Goal: Task Accomplishment & Management: Use online tool/utility

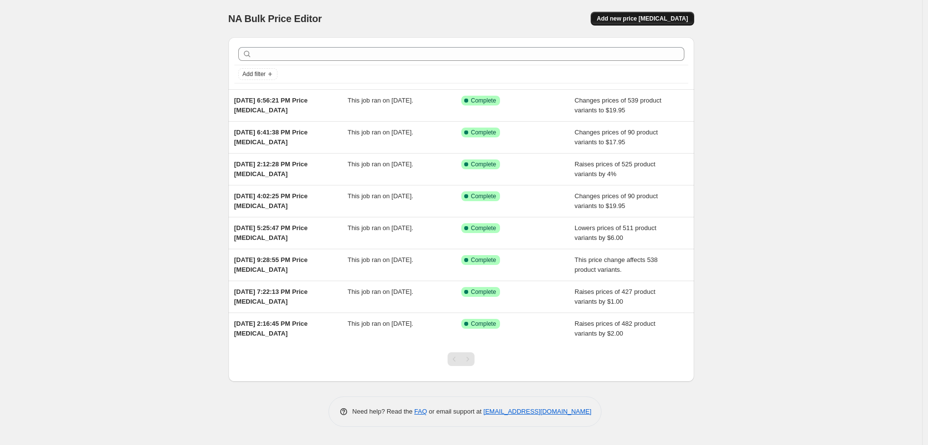
click at [641, 19] on span "Add new price [MEDICAL_DATA]" at bounding box center [642, 19] width 91 height 8
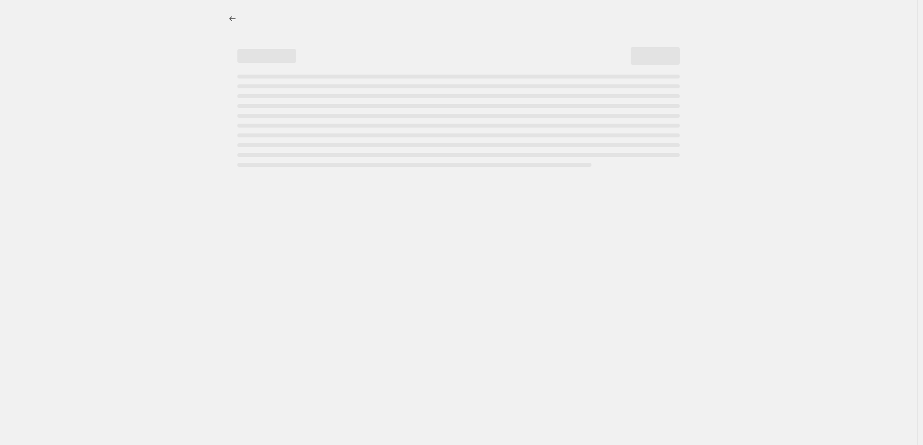
select select "percentage"
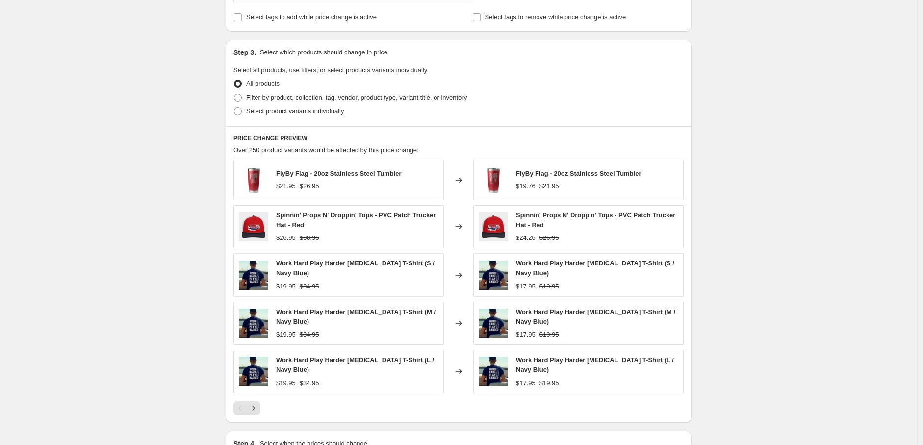
scroll to position [385, 0]
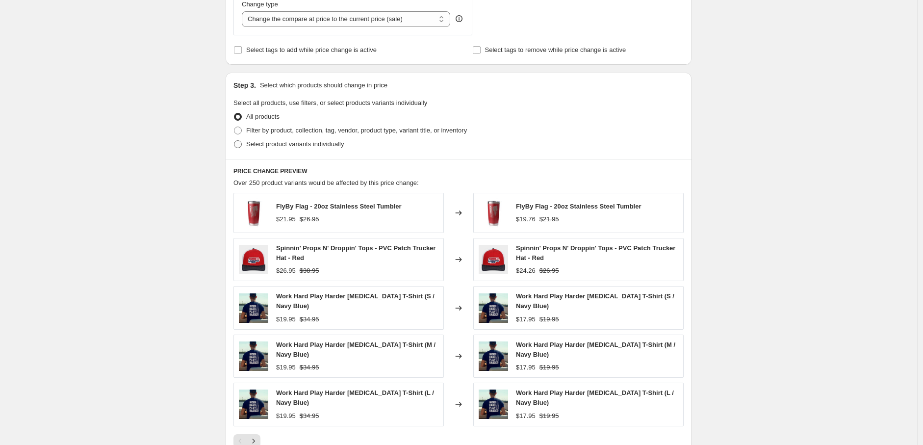
click at [241, 146] on span at bounding box center [238, 144] width 8 height 8
click at [234, 141] on input "Select product variants individually" at bounding box center [234, 140] width 0 height 0
radio input "true"
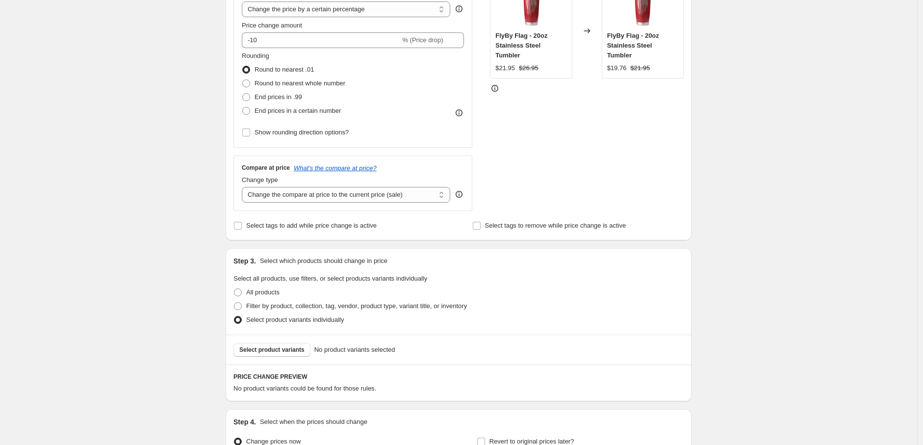
scroll to position [209, 0]
click at [363, 199] on select "Change the compare at price to the current price (sale) Change the compare at p…" at bounding box center [346, 195] width 208 height 16
select select "to"
click at [244, 187] on select "Change the compare at price to the current price (sale) Change the compare at p…" at bounding box center [346, 195] width 208 height 16
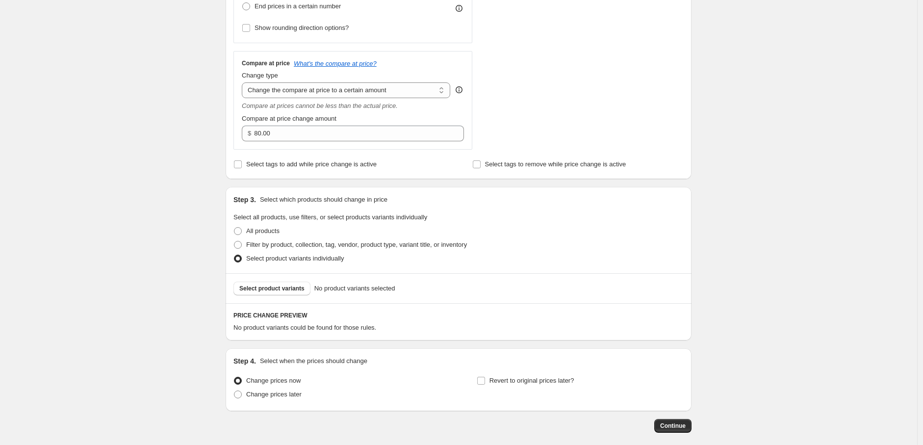
scroll to position [319, 0]
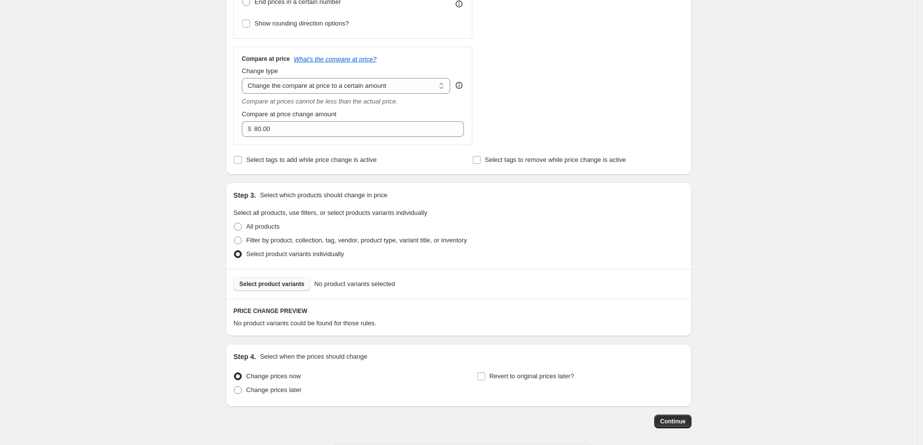
click at [299, 287] on span "Select product variants" at bounding box center [271, 284] width 65 height 8
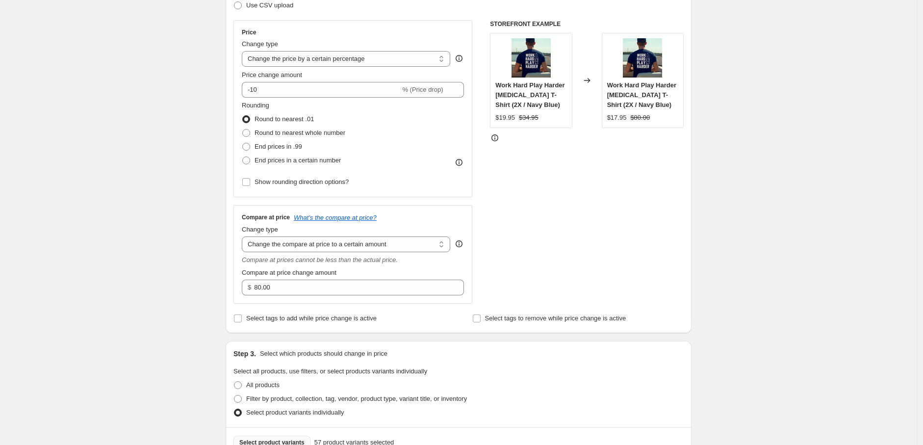
scroll to position [155, 0]
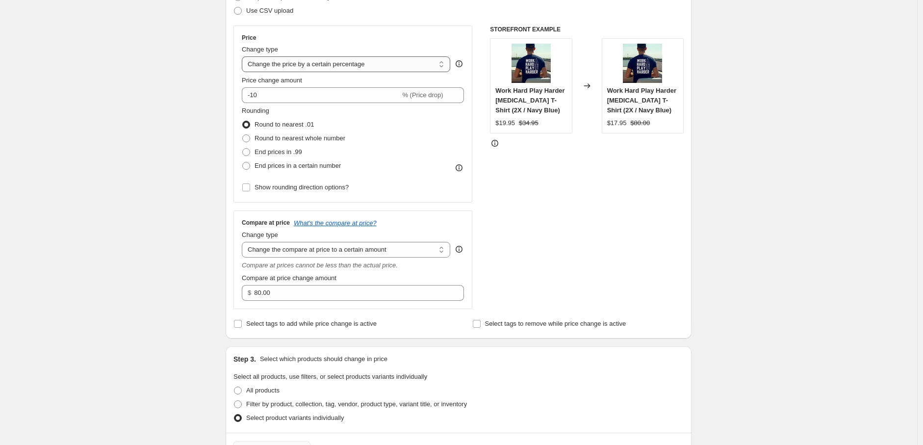
click at [399, 68] on select "Change the price to a certain amount Change the price by a certain amount Chang…" at bounding box center [346, 64] width 208 height 16
select select "to"
click at [244, 56] on select "Change the price to a certain amount Change the price by a certain amount Chang…" at bounding box center [346, 64] width 208 height 16
type input "80.00"
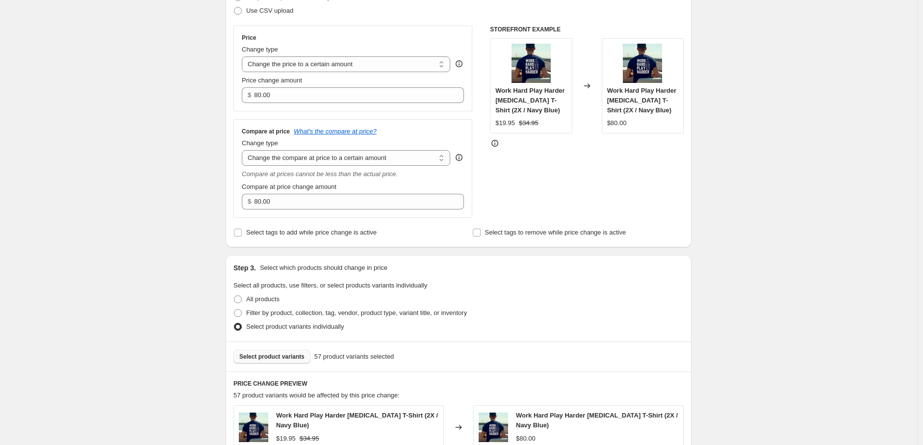
scroll to position [209, 0]
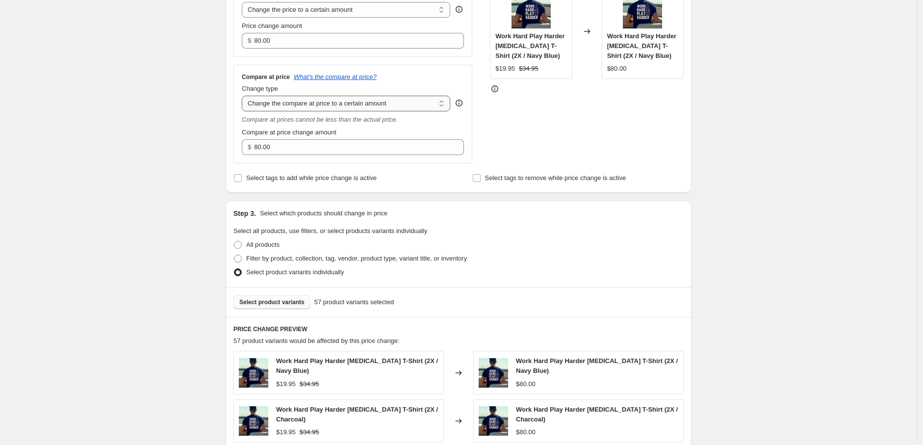
click at [335, 107] on select "Change the compare at price to the current price (sale) Change the compare at p…" at bounding box center [346, 104] width 208 height 16
click at [244, 96] on select "Change the compare at price to the current price (sale) Change the compare at p…" at bounding box center [346, 104] width 208 height 16
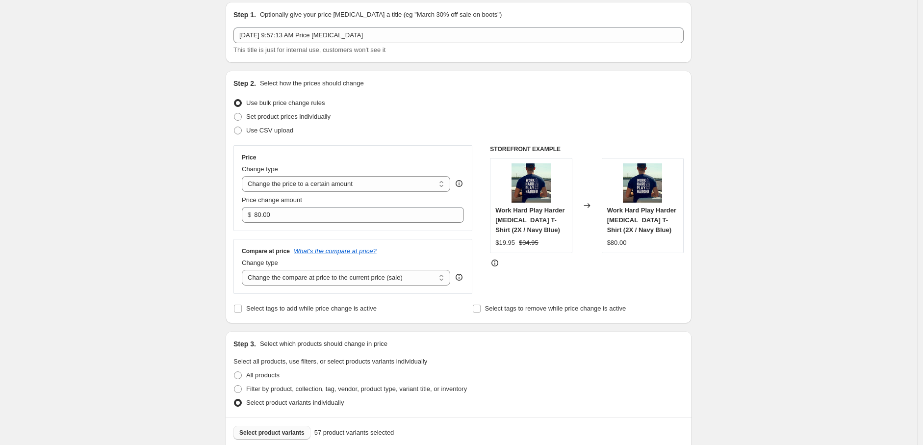
scroll to position [54, 0]
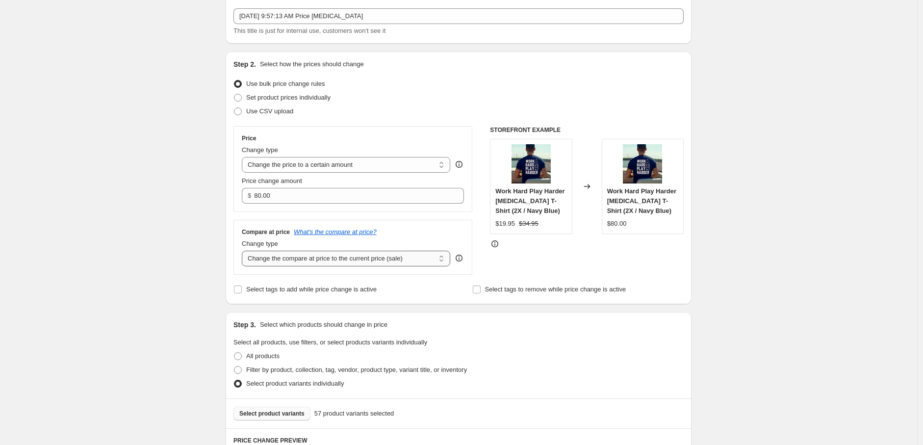
click at [379, 259] on select "Change the compare at price to the current price (sale) Change the compare at p…" at bounding box center [346, 259] width 208 height 16
click at [244, 251] on select "Change the compare at price to the current price (sale) Change the compare at p…" at bounding box center [346, 259] width 208 height 16
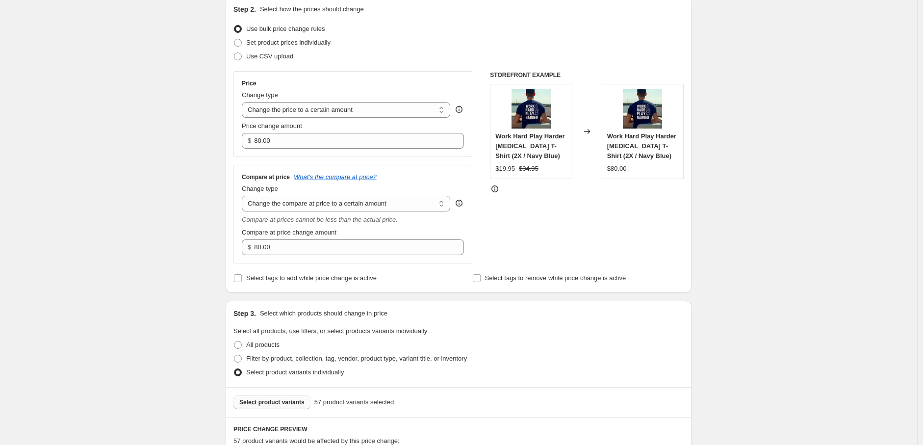
scroll to position [109, 0]
click at [312, 205] on select "Change the compare at price to the current price (sale) Change the compare at p…" at bounding box center [346, 204] width 208 height 16
click at [244, 197] on select "Change the compare at price to the current price (sale) Change the compare at p…" at bounding box center [346, 204] width 208 height 16
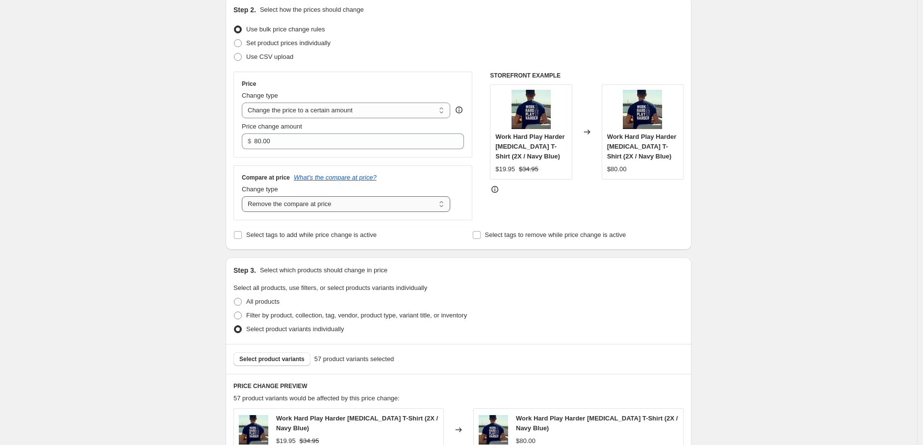
click at [349, 201] on select "Change the compare at price to the current price (sale) Change the compare at p…" at bounding box center [346, 204] width 208 height 16
click at [244, 197] on select "Change the compare at price to the current price (sale) Change the compare at p…" at bounding box center [346, 204] width 208 height 16
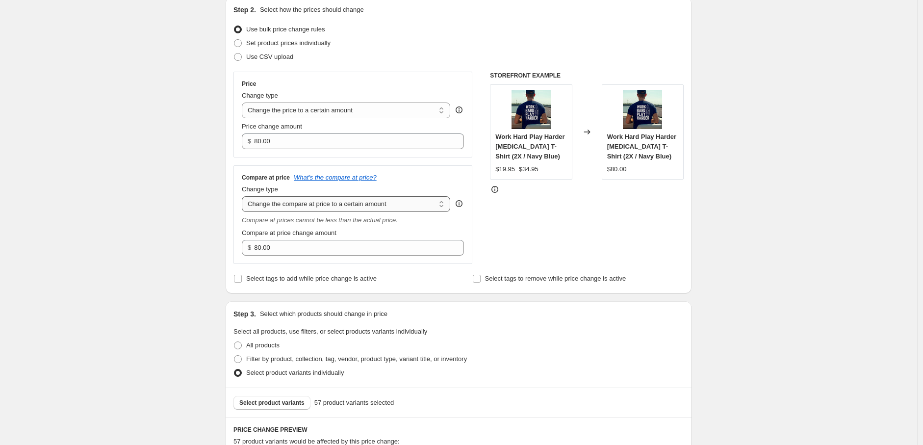
click at [342, 212] on select "Change the compare at price to the current price (sale) Change the compare at p…" at bounding box center [346, 204] width 208 height 16
select select "by"
click at [244, 197] on select "Change the compare at price to the current price (sale) Change the compare at p…" at bounding box center [346, 204] width 208 height 16
type input "-10.00"
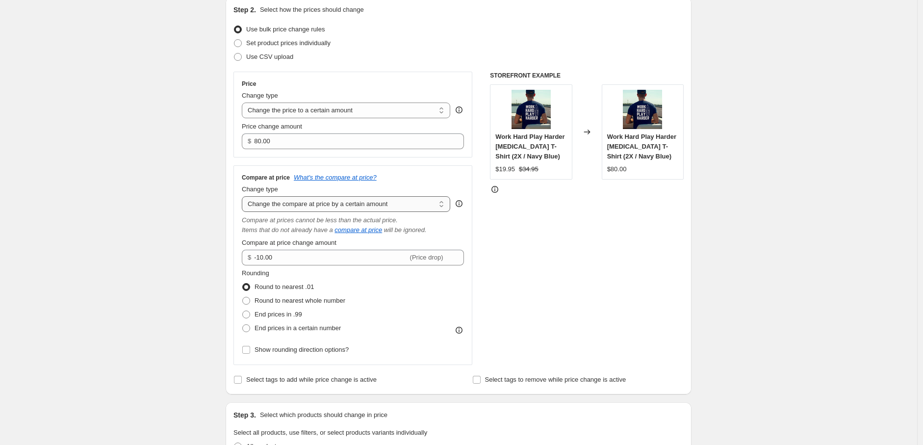
click at [352, 212] on select "Change the compare at price to the current price (sale) Change the compare at p…" at bounding box center [346, 204] width 208 height 16
select select "to"
click at [244, 197] on select "Change the compare at price to the current price (sale) Change the compare at p…" at bounding box center [346, 204] width 208 height 16
type input "80.00"
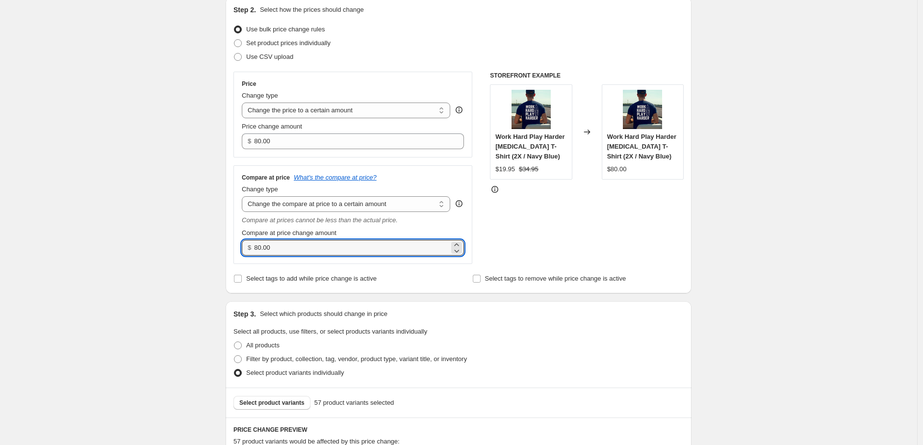
drag, startPoint x: 319, startPoint y: 250, endPoint x: 226, endPoint y: 245, distance: 93.3
click at [226, 244] on div "Step 1. Optionally give your price [MEDICAL_DATA] a title (eg "March 30% off sa…" at bounding box center [455, 364] width 474 height 886
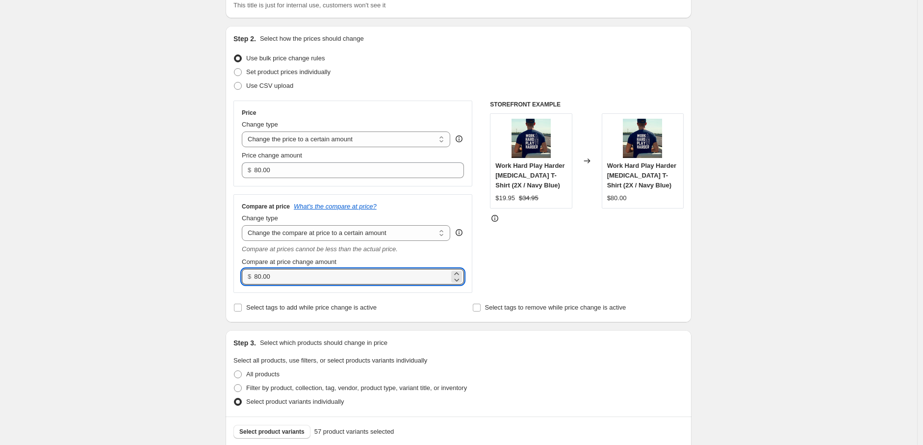
scroll to position [54, 0]
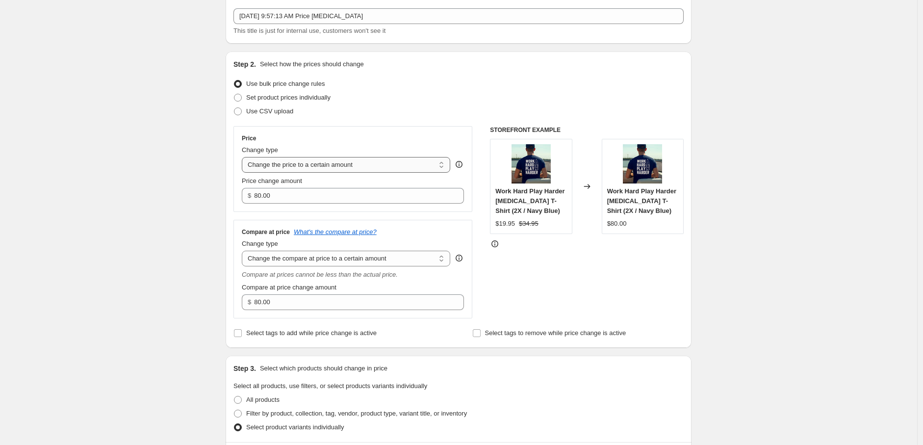
click at [391, 167] on select "Change the price to a certain amount Change the price by a certain amount Chang…" at bounding box center [346, 165] width 208 height 16
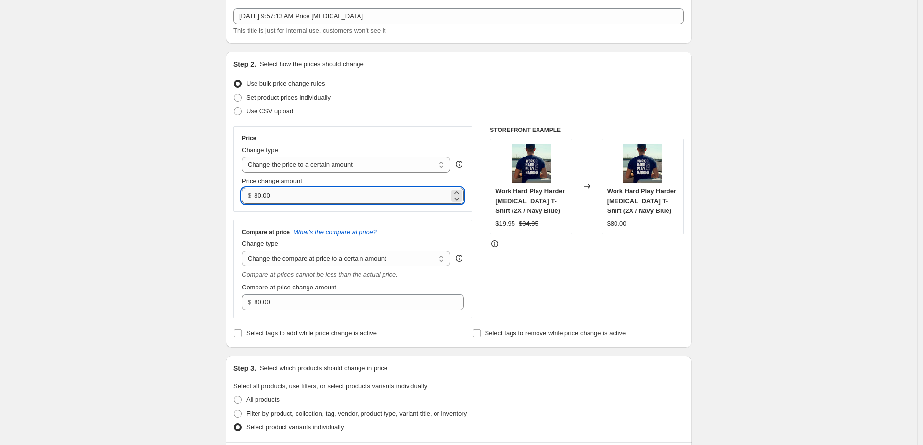
click at [287, 199] on input "80.00" at bounding box center [351, 196] width 195 height 16
click at [303, 164] on select "Change the price to a certain amount Change the price by a certain amount Chang…" at bounding box center [346, 165] width 208 height 16
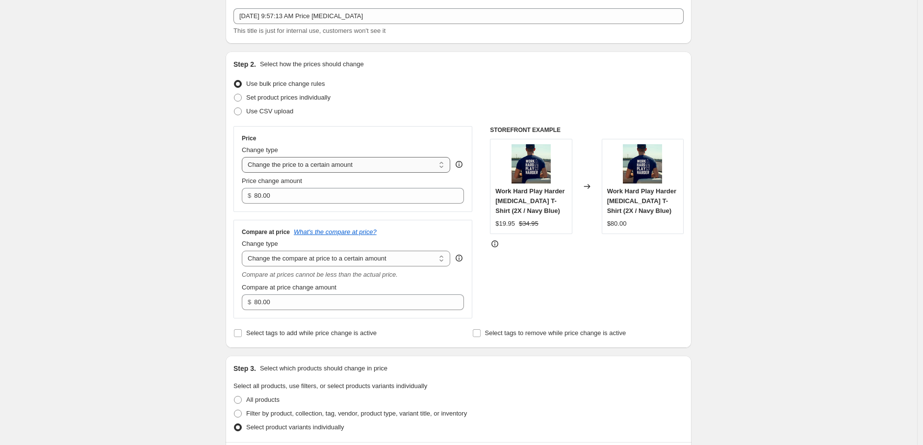
select select "margin"
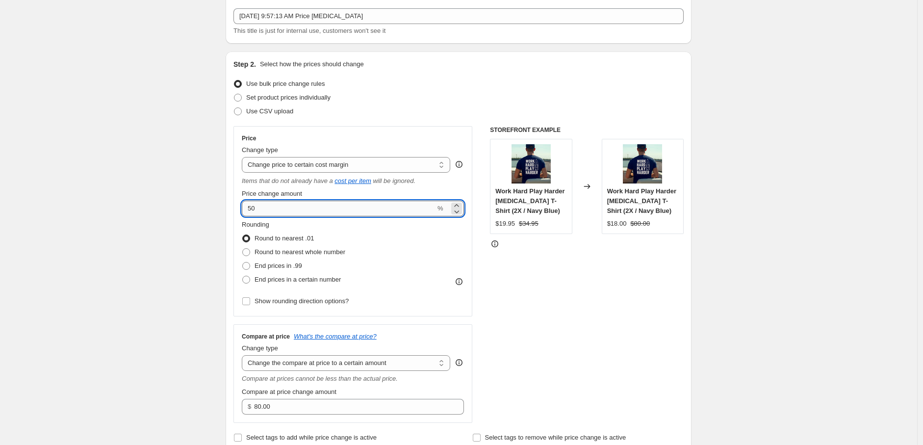
drag, startPoint x: 284, startPoint y: 210, endPoint x: 245, endPoint y: 210, distance: 39.2
click at [245, 210] on input "50" at bounding box center [339, 209] width 194 height 16
type input "20"
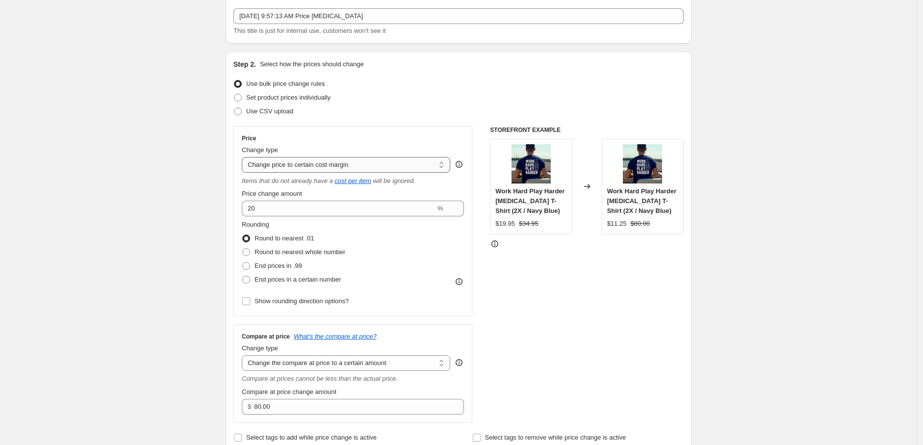
click at [354, 164] on select "Change the price to a certain amount Change the price by a certain amount Chang…" at bounding box center [346, 165] width 208 height 16
select select "to"
click at [244, 157] on select "Change the price to a certain amount Change the price by a certain amount Chang…" at bounding box center [346, 165] width 208 height 16
type input "80.00"
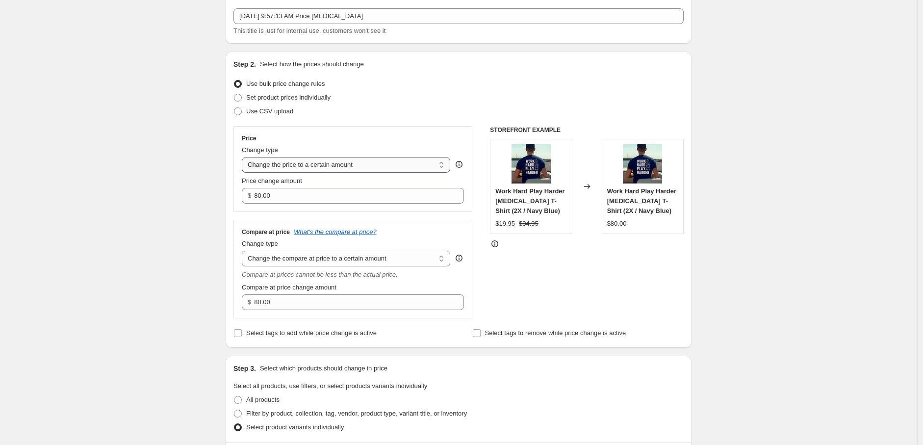
click at [371, 164] on select "Change the price to a certain amount Change the price by a certain amount Chang…" at bounding box center [346, 165] width 208 height 16
select select "ecap"
click at [244, 157] on select "Change the price to a certain amount Change the price by a certain amount Chang…" at bounding box center [346, 165] width 208 height 16
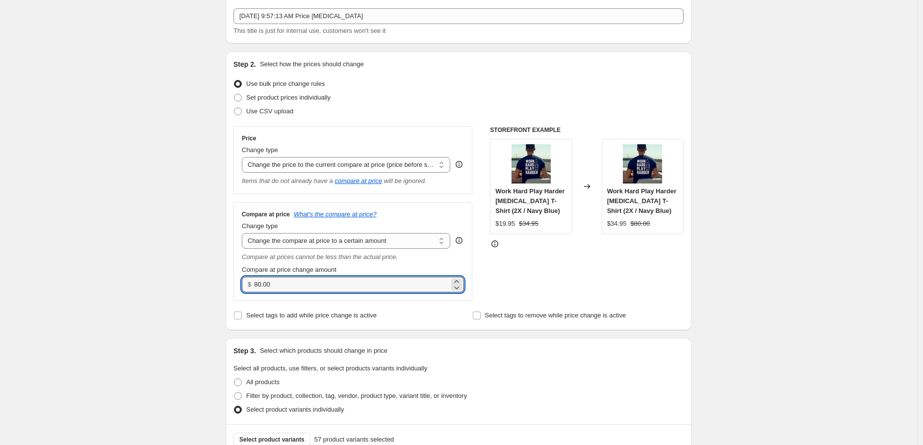
drag, startPoint x: 288, startPoint y: 286, endPoint x: 238, endPoint y: 288, distance: 50.5
click at [238, 288] on div "Compare at price What's the compare at price? Change type Change the compare at…" at bounding box center [352, 251] width 239 height 99
type input "22.95"
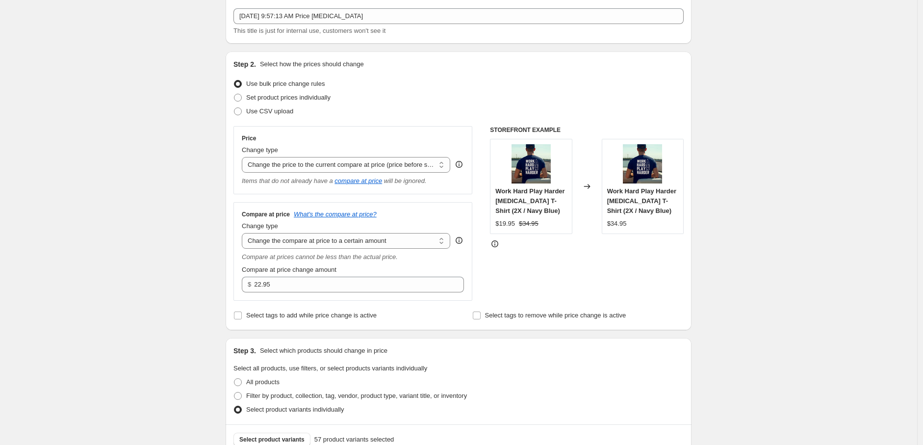
click at [315, 204] on div "Compare at price What's the compare at price? Change type Change the compare at…" at bounding box center [352, 251] width 239 height 99
click at [309, 170] on select "Change the price to a certain amount Change the price by a certain amount Chang…" at bounding box center [346, 165] width 208 height 16
select select "bcap"
click at [244, 157] on select "Change the price to a certain amount Change the price by a certain amount Chang…" at bounding box center [346, 165] width 208 height 16
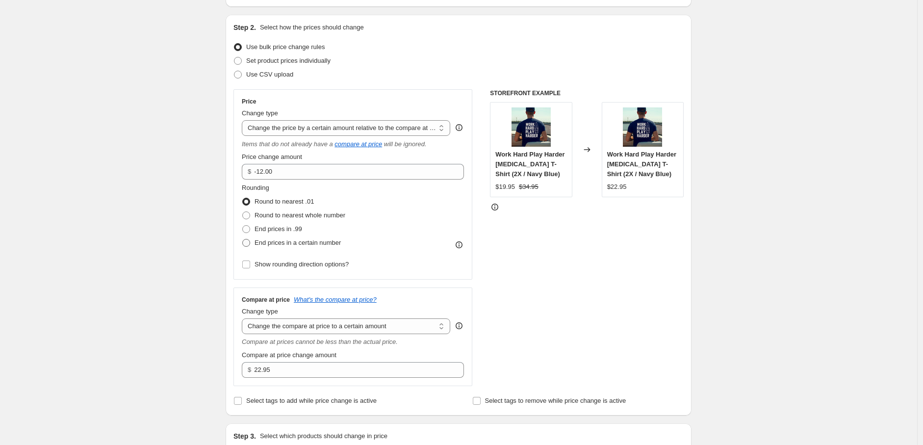
scroll to position [109, 0]
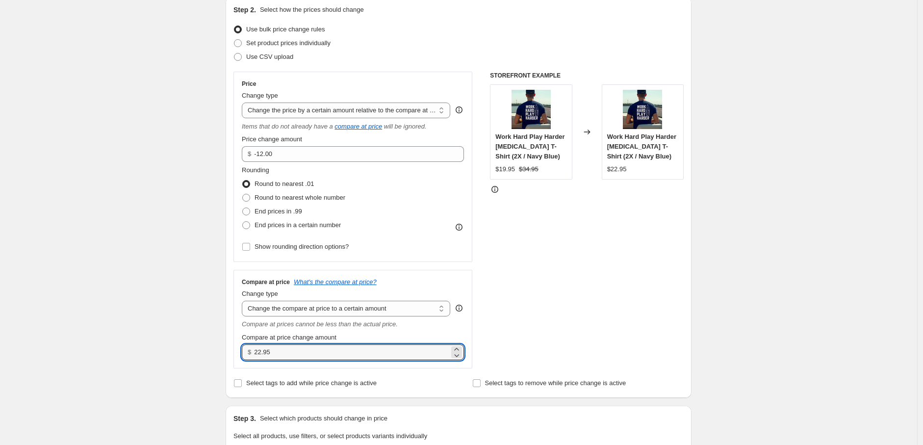
drag, startPoint x: 291, startPoint y: 351, endPoint x: 240, endPoint y: 351, distance: 50.5
click at [240, 351] on div "Compare at price What's the compare at price? Change type Change the compare at…" at bounding box center [352, 319] width 239 height 99
click at [390, 204] on div "Rounding Round to nearest .01 Round to nearest whole number End prices in .99 E…" at bounding box center [353, 198] width 222 height 67
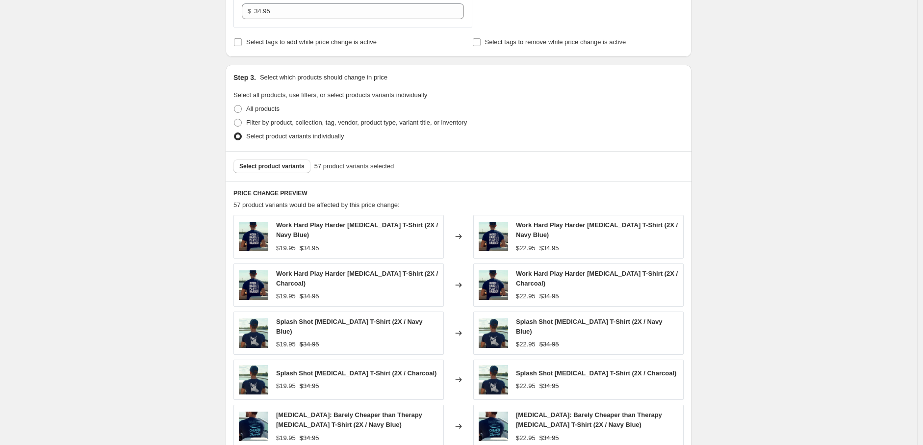
scroll to position [327, 0]
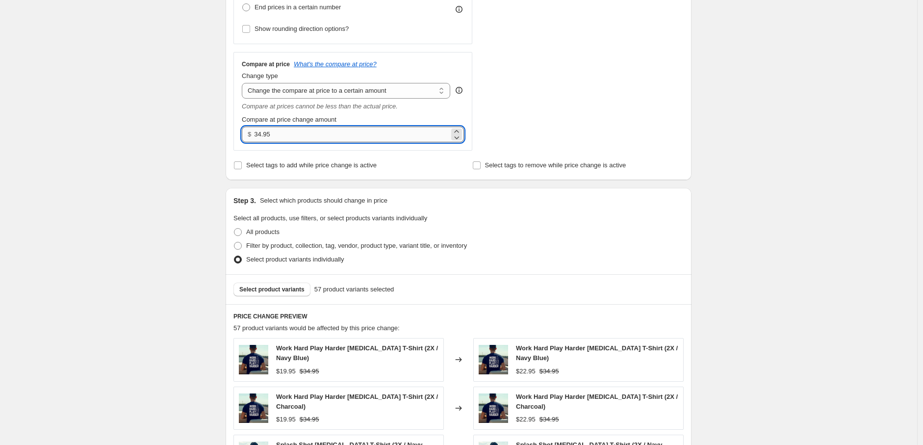
click at [261, 136] on input "34.95" at bounding box center [351, 135] width 195 height 16
type input "35.95"
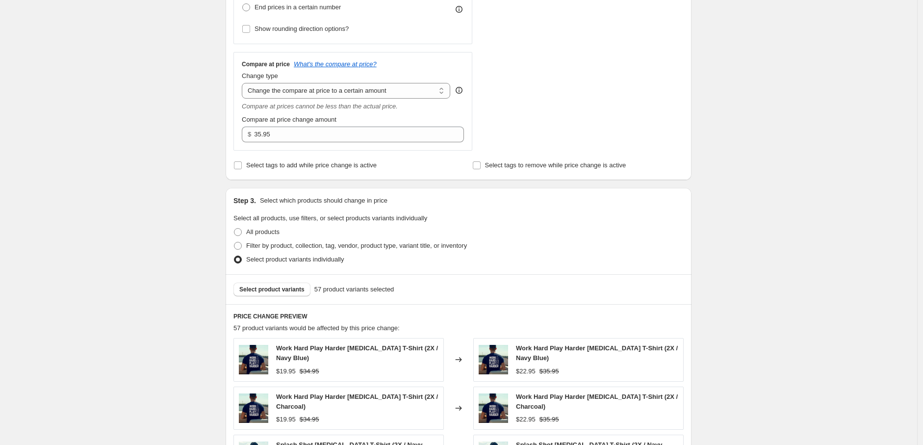
click at [405, 186] on div "Step 1. Optionally give your price [MEDICAL_DATA] a title (eg "March 30% off sa…" at bounding box center [455, 198] width 474 height 990
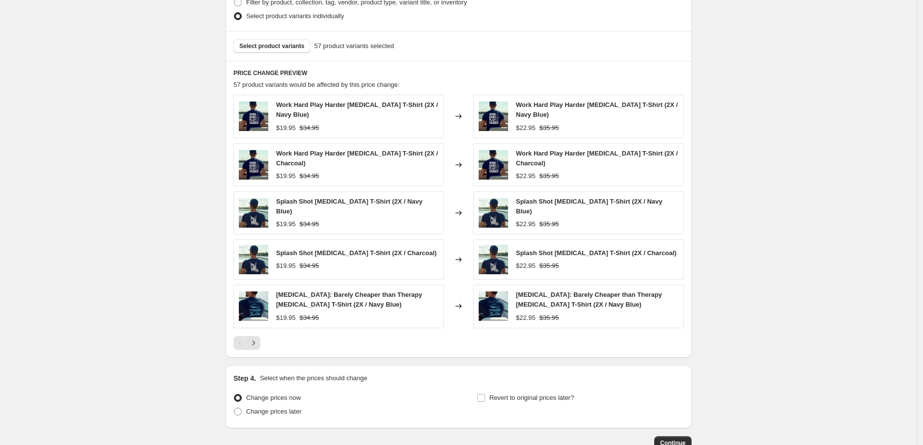
scroll to position [599, 0]
